Goal: Book appointment/travel/reservation

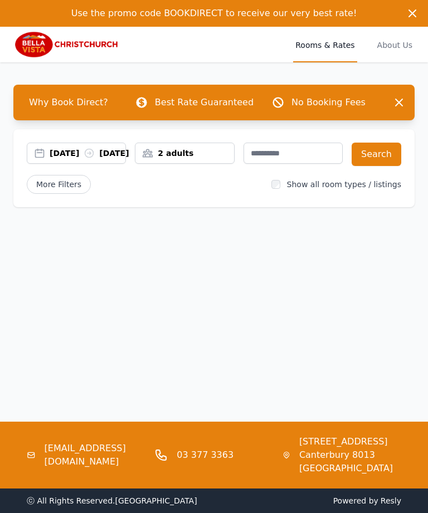
click at [100, 155] on div "[DATE] [DATE]" at bounding box center [88, 153] width 76 height 11
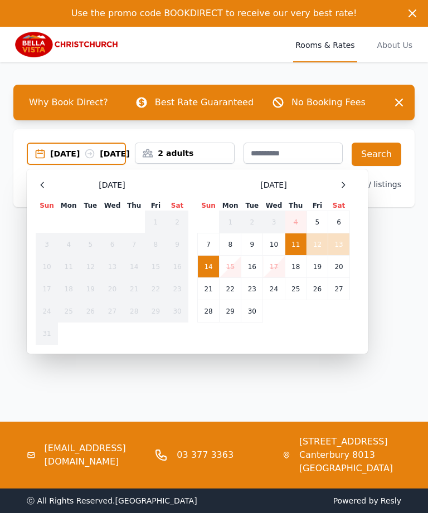
click at [348, 192] on span at bounding box center [343, 184] width 13 height 13
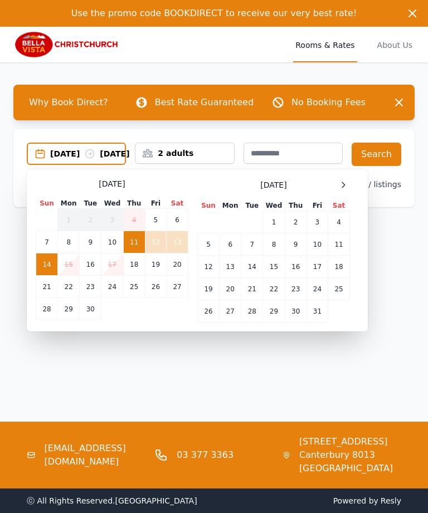
click at [348, 192] on div at bounding box center [343, 184] width 13 height 13
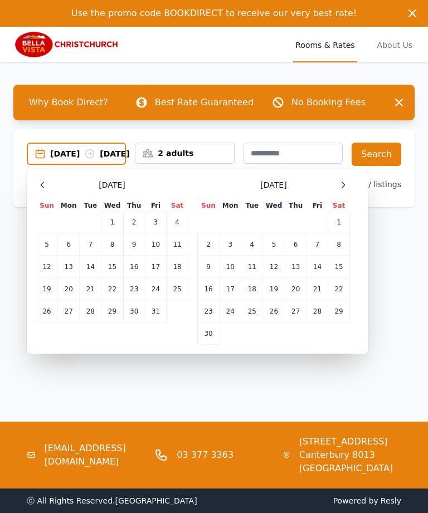
click at [342, 190] on icon at bounding box center [343, 185] width 9 height 9
click at [346, 192] on div at bounding box center [343, 184] width 13 height 13
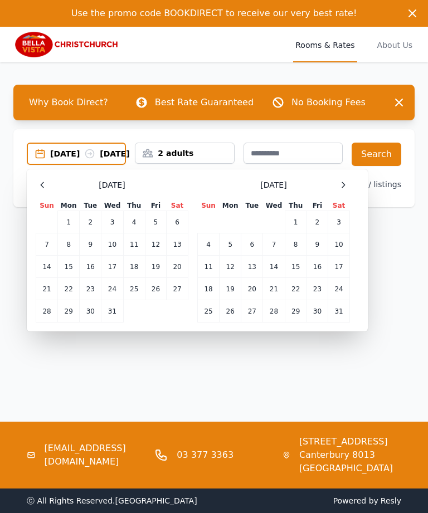
click at [96, 323] on td "30" at bounding box center [91, 311] width 22 height 22
click at [326, 234] on td "2" at bounding box center [317, 222] width 21 height 22
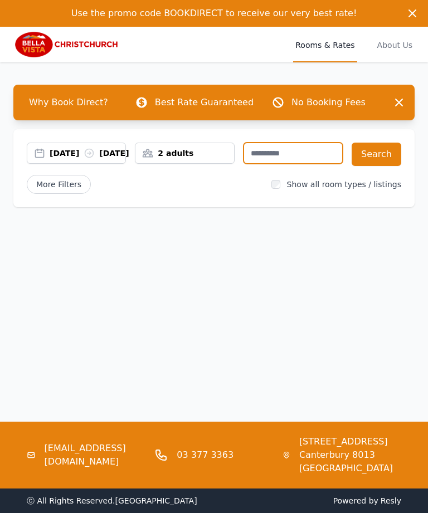
click at [298, 155] on input "text" at bounding box center [293, 153] width 99 height 21
click at [378, 157] on button "Search" at bounding box center [377, 154] width 50 height 23
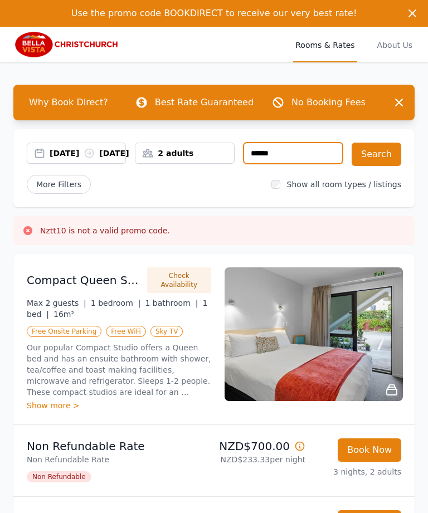
click at [300, 157] on input "******" at bounding box center [293, 153] width 99 height 21
type input "****"
click at [383, 156] on button "Search" at bounding box center [377, 154] width 50 height 23
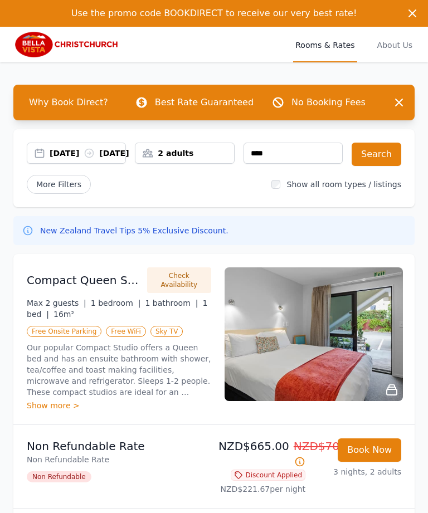
click at [178, 508] on li "Non Refundable Rate Non Refundable Rate Non Refundable NZD$665.00 NZD$700.00 Di…" at bounding box center [213, 466] width 401 height 83
click at [56, 411] on div "Show more >" at bounding box center [119, 405] width 184 height 11
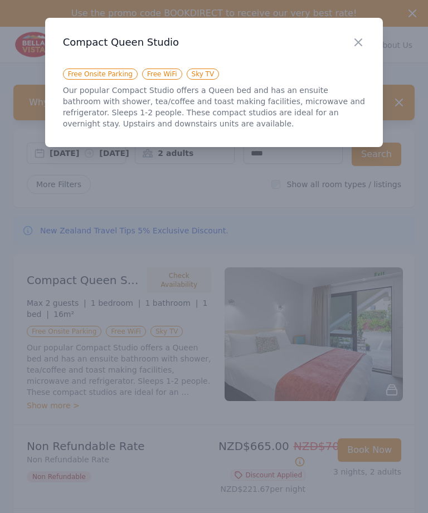
click at [369, 37] on div "Close" at bounding box center [367, 35] width 31 height 35
click at [361, 43] on icon "button" at bounding box center [358, 42] width 13 height 13
